Goal: Task Accomplishment & Management: Manage account settings

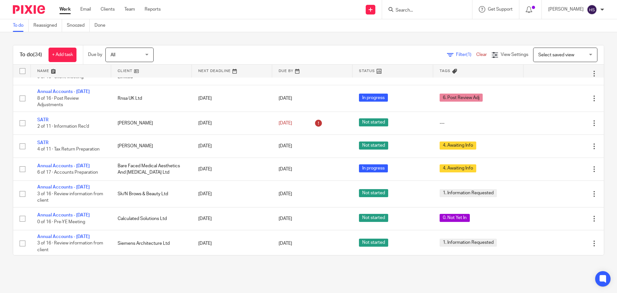
scroll to position [482, 0]
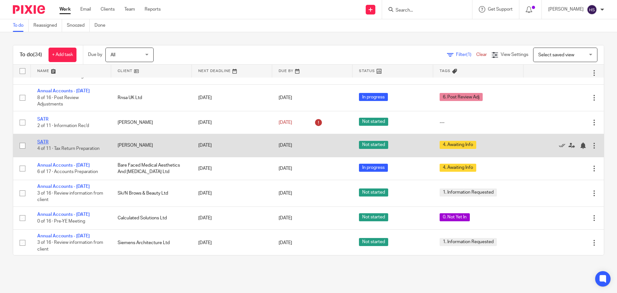
click at [44, 144] on link "SATR" at bounding box center [42, 142] width 11 height 4
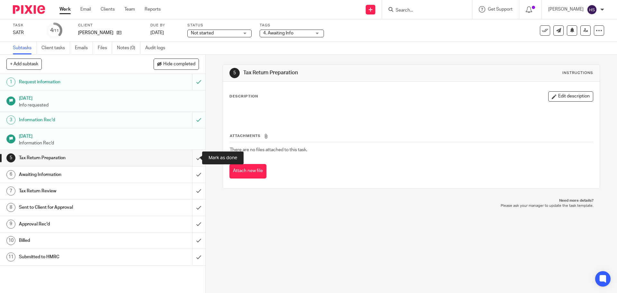
click at [189, 161] on input "submit" at bounding box center [102, 158] width 205 height 16
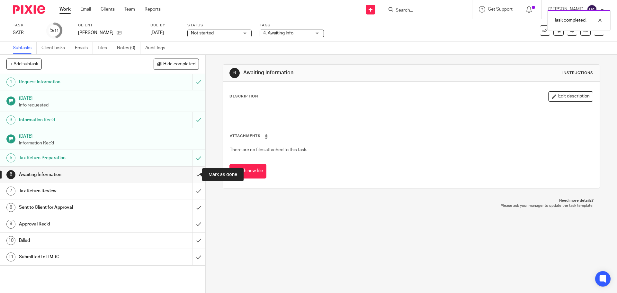
click at [192, 174] on input "submit" at bounding box center [102, 174] width 205 height 16
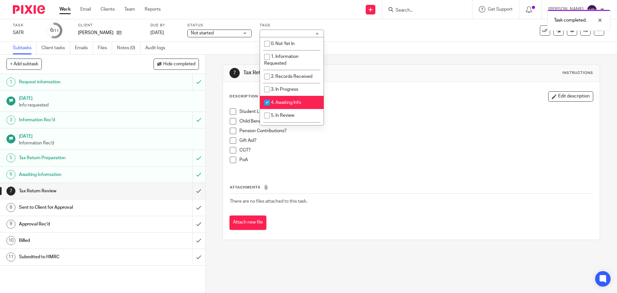
drag, startPoint x: 281, startPoint y: 101, endPoint x: 282, endPoint y: 112, distance: 11.3
click at [281, 101] on span "4. Awaiting Info" at bounding box center [286, 102] width 30 height 4
checkbox input "false"
click at [282, 113] on span "5. In Review" at bounding box center [282, 115] width 23 height 4
checkbox input "true"
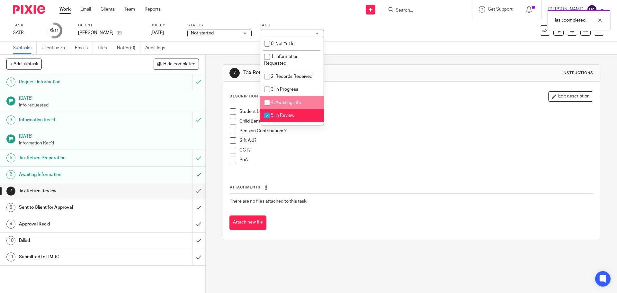
click at [394, 43] on div "Subtasks Client tasks Emails Files Notes (0) Audit logs" at bounding box center [308, 48] width 617 height 13
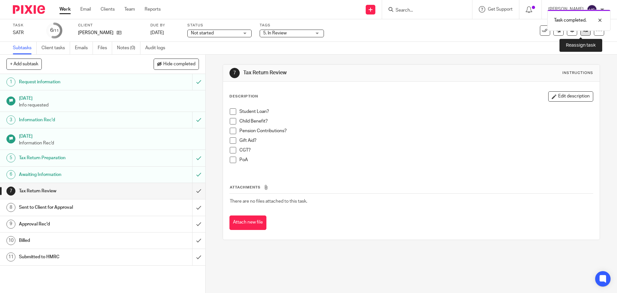
click at [584, 34] on link at bounding box center [585, 30] width 10 height 10
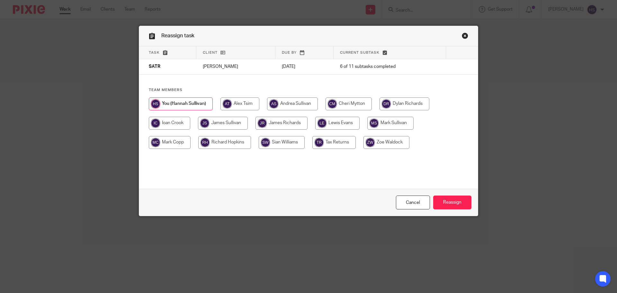
click at [225, 123] on input "radio" at bounding box center [223, 123] width 50 height 13
radio input "true"
click at [451, 203] on input "Reassign" at bounding box center [452, 202] width 38 height 14
